Goal: Complete application form

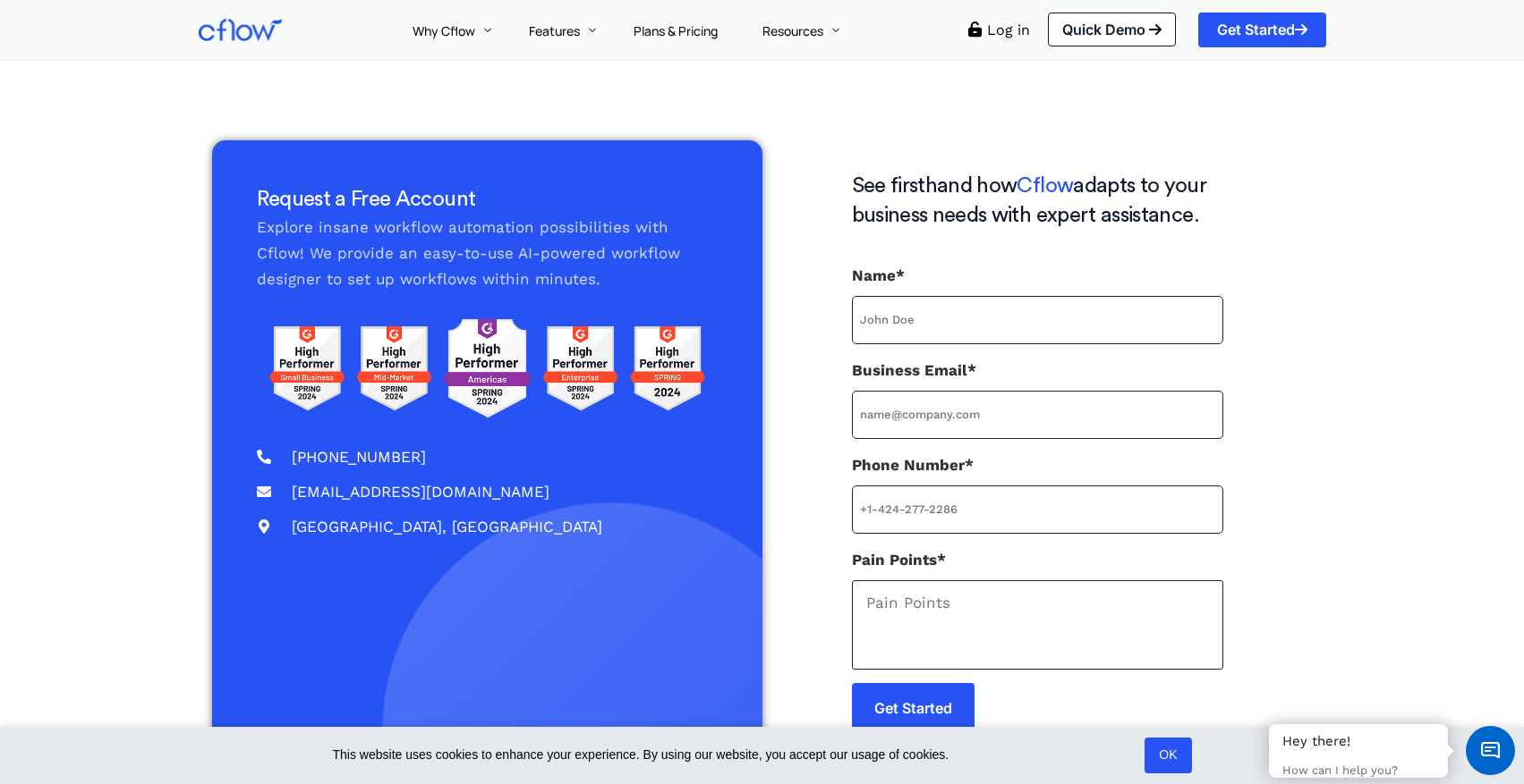
drag, startPoint x: 894, startPoint y: 206, endPoint x: 1020, endPoint y: 229, distance: 128.1
click at [1022, 229] on h3 "See firsthand how Cflow adapts to your business needs with expert assistance." at bounding box center [1038, 202] width 372 height 60
click at [1020, 229] on h3 "See firsthand how Cflow adapts to your business needs with expert assistance." at bounding box center [1038, 202] width 372 height 60
drag, startPoint x: 850, startPoint y: 558, endPoint x: 937, endPoint y: 558, distance: 87.0
click at [937, 558] on div "See firsthand how Cflow adapts to your business needs with expert assistance. N…" at bounding box center [1037, 503] width 550 height 725
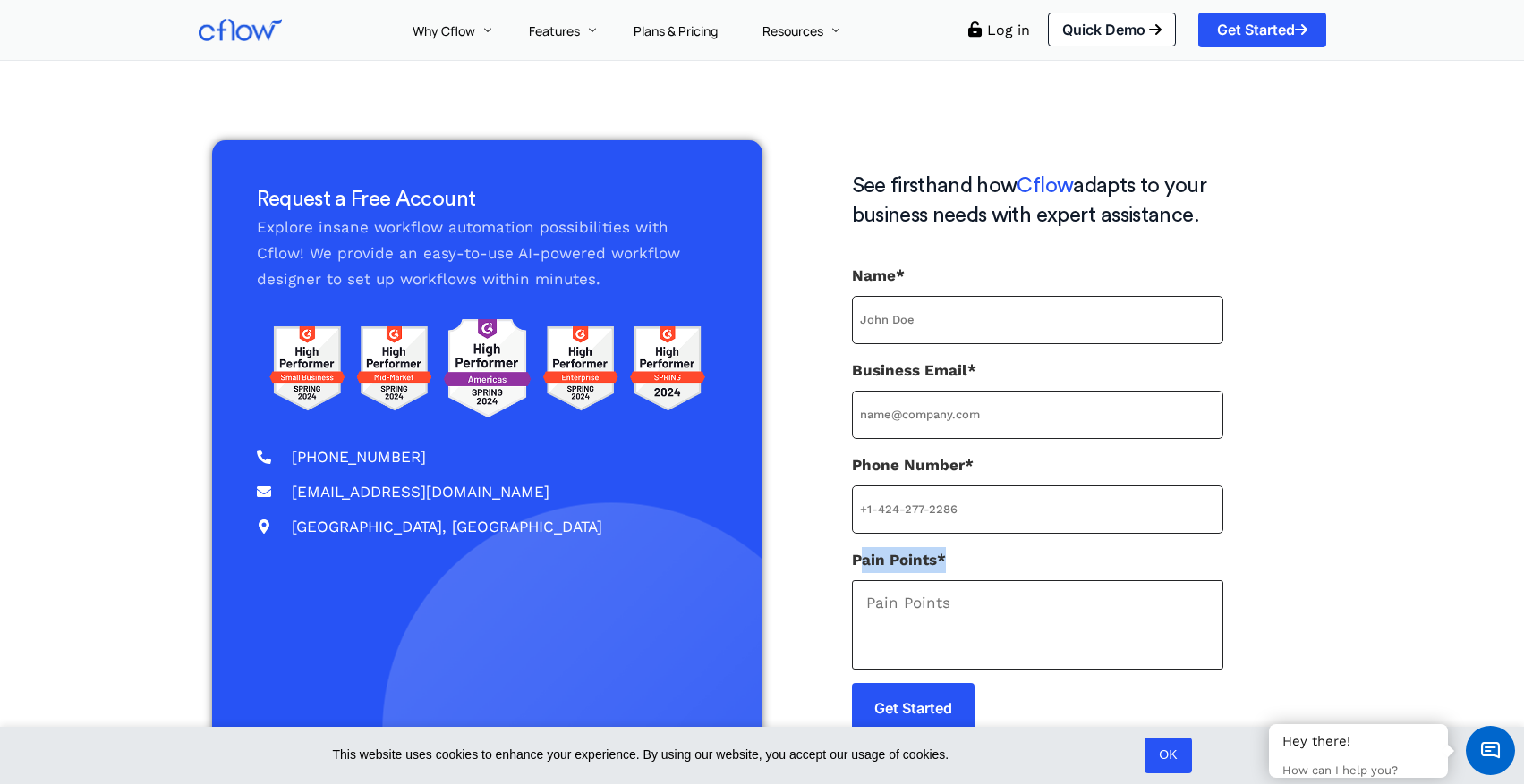
copy label "Pain Points"
click at [937, 558] on label "Pain Points*" at bounding box center [1038, 608] width 372 height 123
click at [937, 581] on textarea "Pain Points*" at bounding box center [1038, 625] width 372 height 89
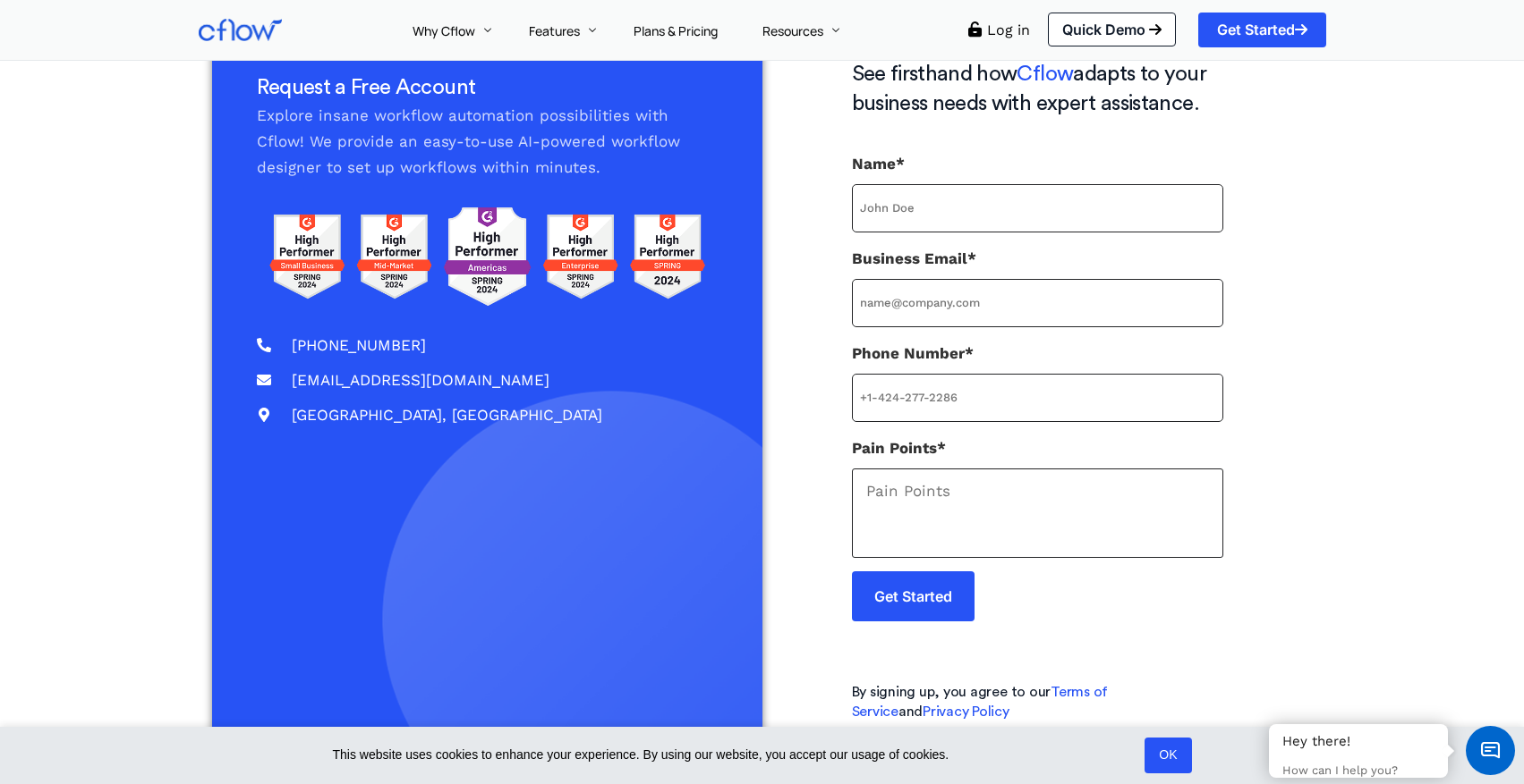
scroll to position [111, 0]
type input "Martina Spada"
type input "martina_spada@outlook.it"
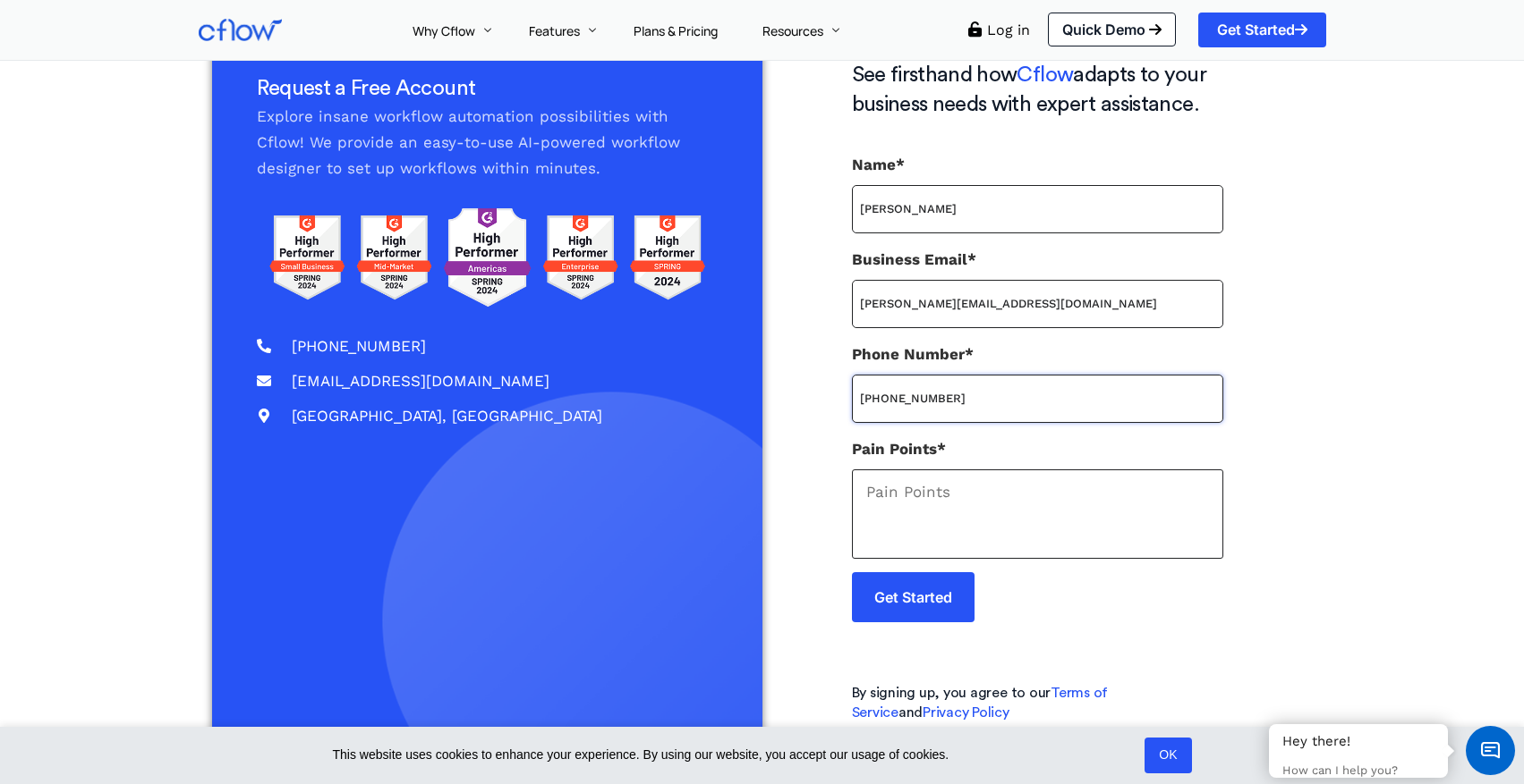
click at [900, 399] on input "+393273851679" at bounding box center [1038, 399] width 372 height 48
click at [921, 399] on input "+393273851679" at bounding box center [1038, 399] width 372 height 48
type input "+393273851679"
click at [891, 521] on textarea "Pain Points*" at bounding box center [1038, 515] width 372 height 89
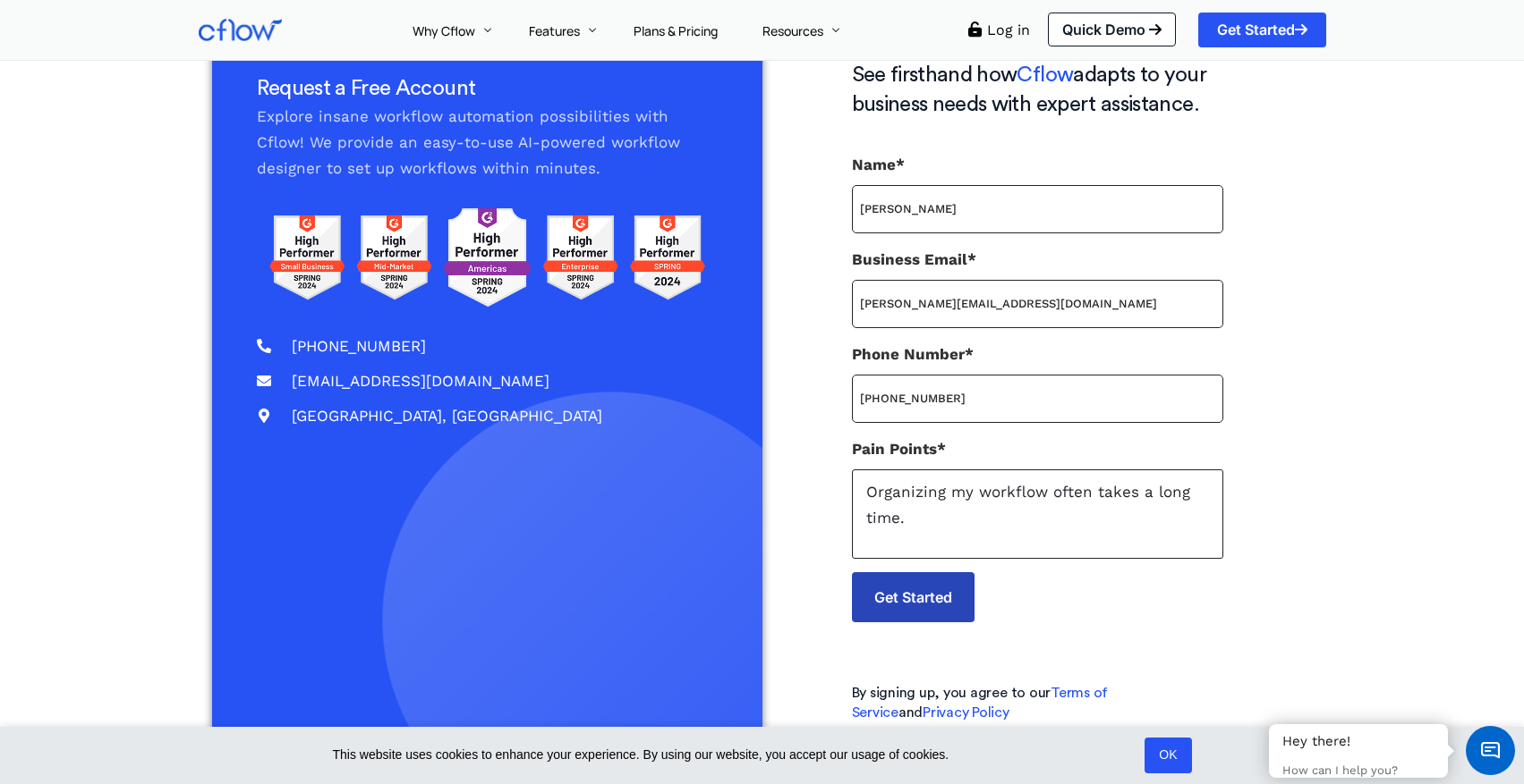
type textarea "Organizing my workflow often takes a long time."
click at [887, 608] on input "Get Started" at bounding box center [913, 597] width 123 height 50
